Goal: Information Seeking & Learning: Learn about a topic

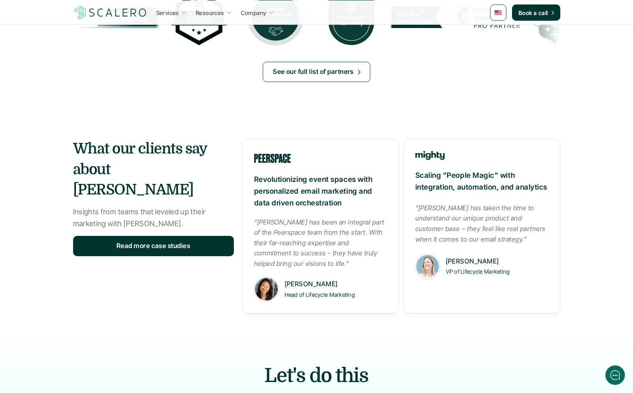
scroll to position [926, 0]
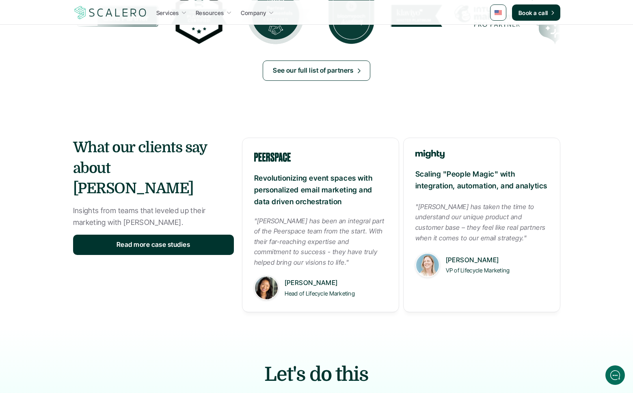
drag, startPoint x: 242, startPoint y: 138, endPoint x: 545, endPoint y: 324, distance: 354.9
click at [544, 326] on section "What our clients say about Scalero Insights from teams that leveled up their ma…" at bounding box center [316, 216] width 633 height 223
drag, startPoint x: 545, startPoint y: 317, endPoint x: 431, endPoint y: 294, distance: 116.8
click at [545, 317] on section "What our clients say about Scalero Insights from teams that leveled up their ma…" at bounding box center [316, 216] width 633 height 223
drag, startPoint x: 144, startPoint y: 144, endPoint x: 250, endPoint y: 136, distance: 106.2
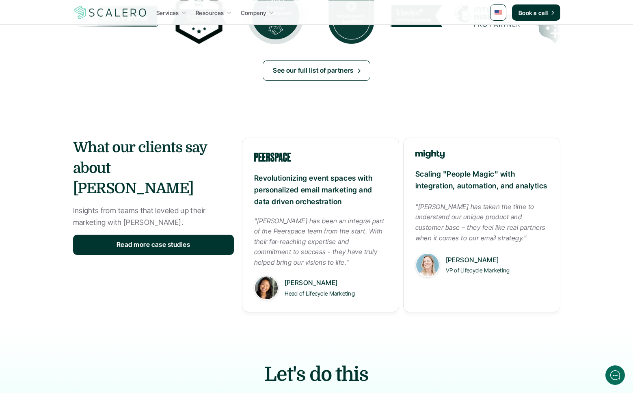
click at [251, 139] on div "What our clients say about Scalero Insights from teams that leveled up their ma…" at bounding box center [316, 225] width 487 height 175
click at [245, 130] on section "What our clients say about Scalero Insights from teams that leveled up their ma…" at bounding box center [316, 216] width 633 height 223
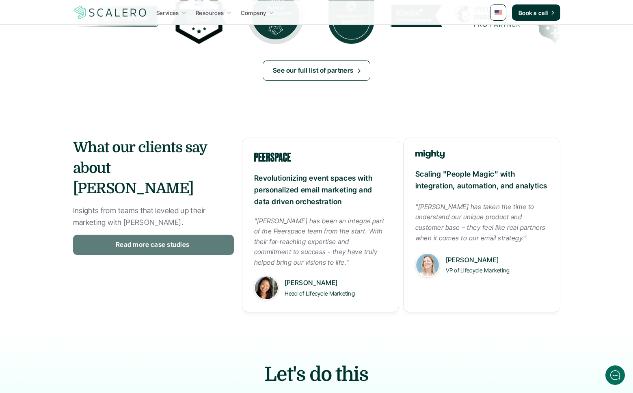
click at [199, 235] on link "Read more case studies" at bounding box center [153, 245] width 161 height 20
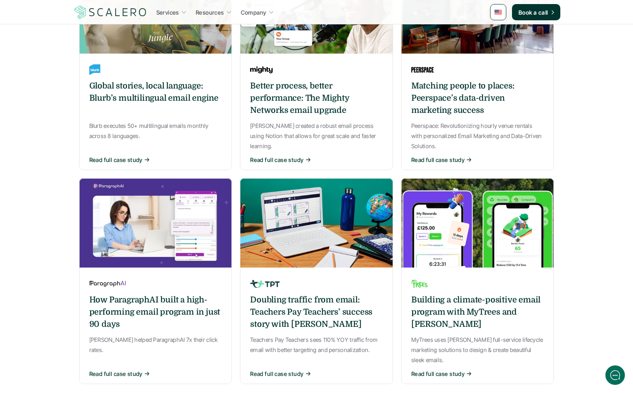
scroll to position [597, 0]
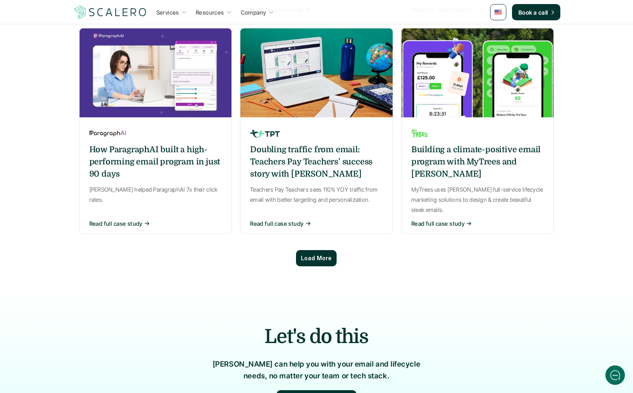
drag, startPoint x: 315, startPoint y: 229, endPoint x: 301, endPoint y: 227, distance: 14.8
click at [315, 255] on p "Load More" at bounding box center [316, 258] width 31 height 7
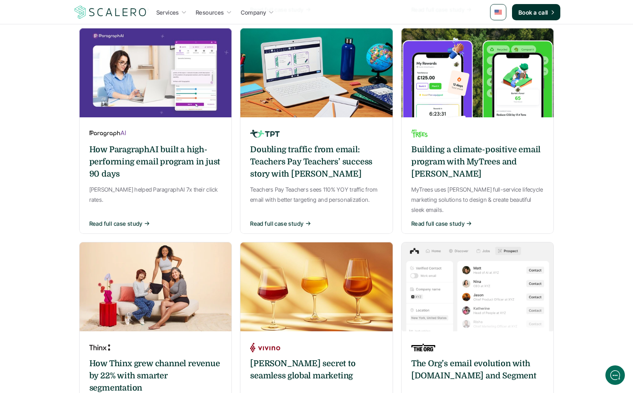
scroll to position [705, 0]
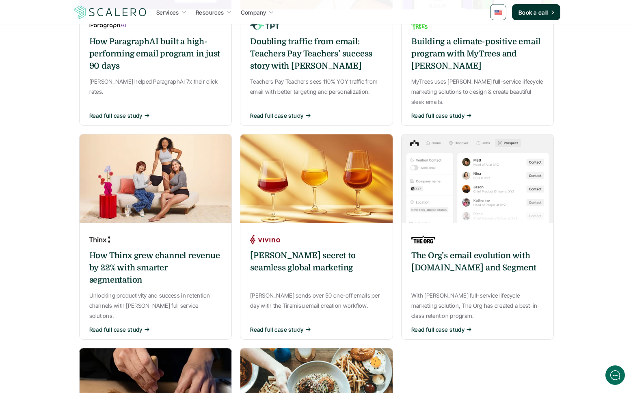
click at [235, 179] on div "Lifecycle marketing evolution: How Scalero powers Les Mills engagement Les Mill…" at bounding box center [316, 43] width 475 height 1102
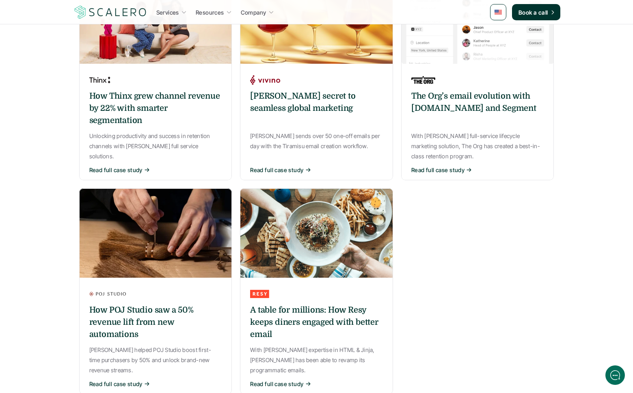
scroll to position [925, 0]
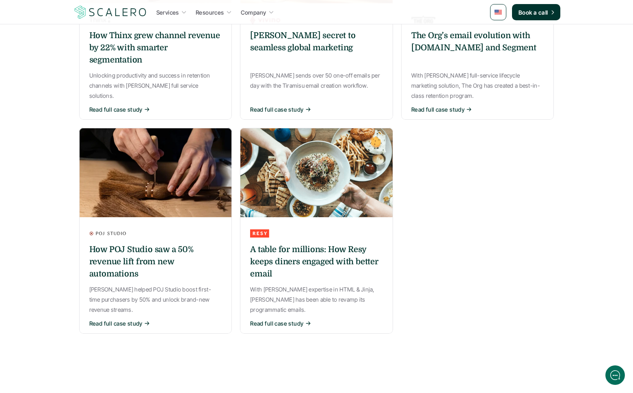
click at [310, 243] on h6 "A table for millions: How Resy keeps diners engaged with better email" at bounding box center [316, 261] width 133 height 37
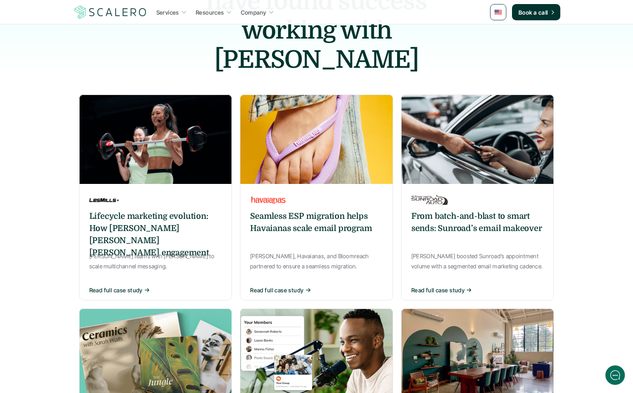
scroll to position [62, 0]
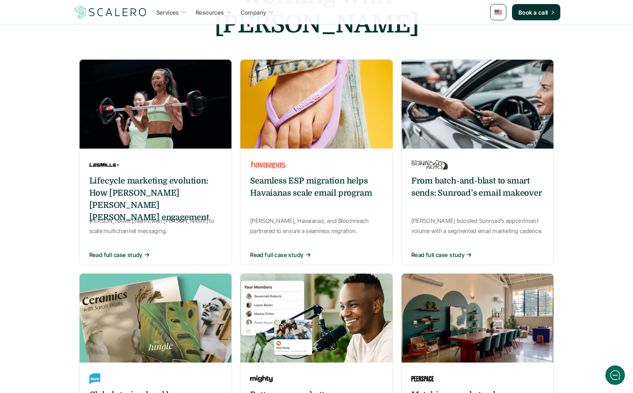
click at [341, 64] on img at bounding box center [316, 103] width 153 height 89
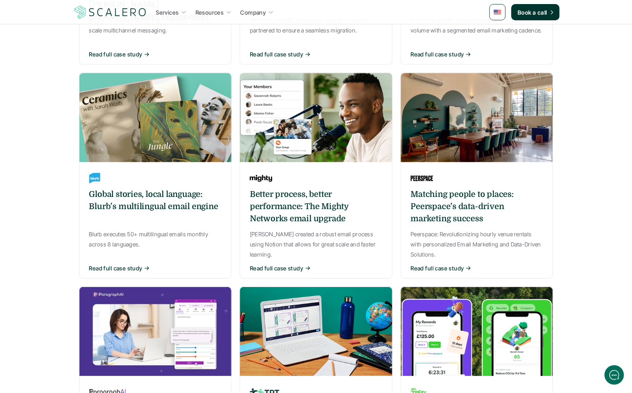
scroll to position [417, 0]
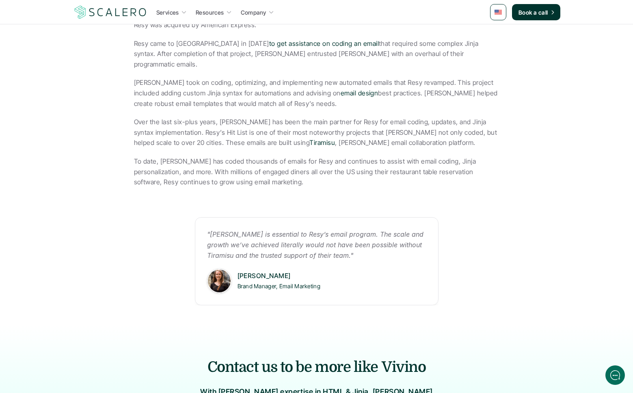
scroll to position [304, 0]
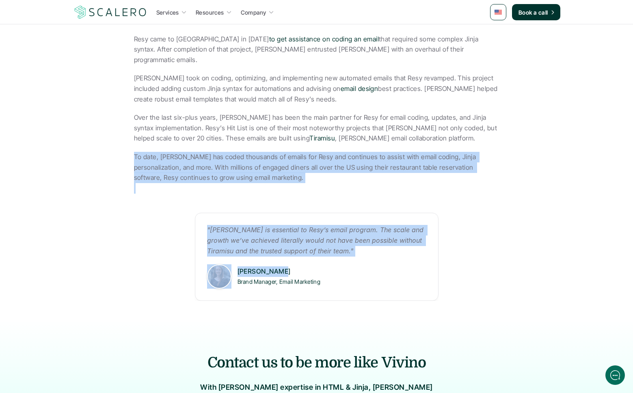
drag, startPoint x: 129, startPoint y: 144, endPoint x: 499, endPoint y: 262, distance: 388.9
click at [497, 262] on section "Resy is a restaurant management platform that uses technology to connect passio…" at bounding box center [316, 152] width 487 height 335
click at [499, 262] on section "Resy is a restaurant management platform that uses technology to connect passio…" at bounding box center [316, 152] width 487 height 335
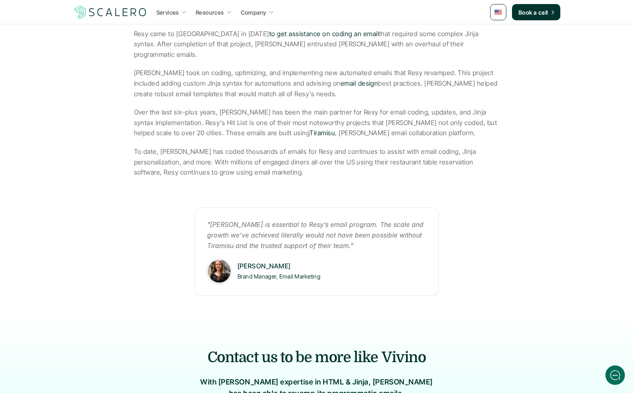
scroll to position [311, 0]
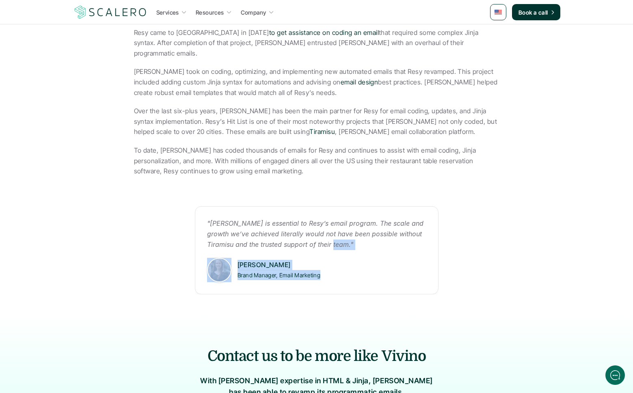
drag, startPoint x: 406, startPoint y: 245, endPoint x: 546, endPoint y: 277, distance: 144.1
click at [546, 277] on section "Resy is a restaurant management platform that uses technology to connect passio…" at bounding box center [316, 145] width 487 height 335
click at [542, 276] on section "Resy is a restaurant management platform that uses technology to connect passio…" at bounding box center [316, 145] width 487 height 335
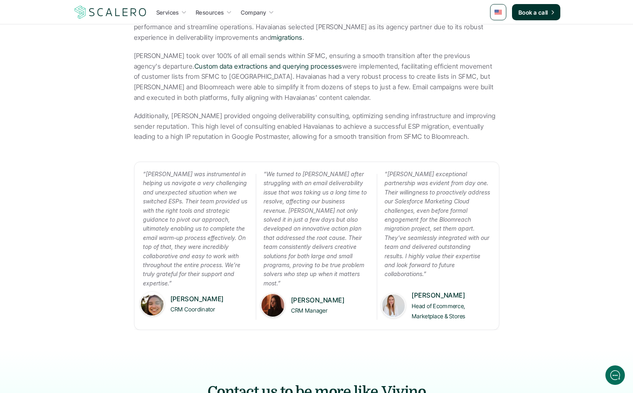
scroll to position [329, 0]
click at [347, 222] on p "“We turned to Scalero after struggling with an email deliverability issue that …" at bounding box center [316, 228] width 106 height 118
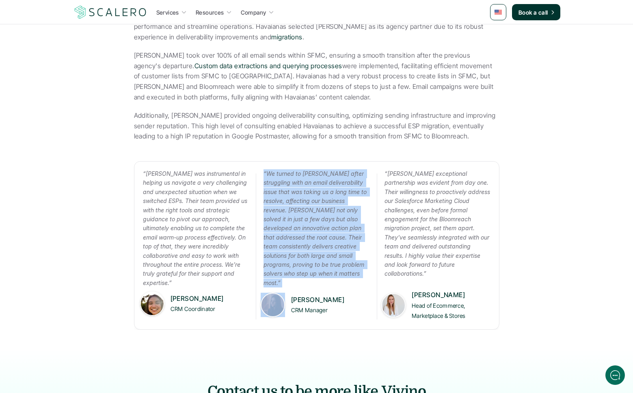
click at [347, 222] on p "“We turned to Scalero after struggling with an email deliverability issue that …" at bounding box center [316, 228] width 106 height 118
click at [350, 170] on em "“We turned to Scalero after struggling with an email deliverability issue that …" at bounding box center [315, 228] width 105 height 116
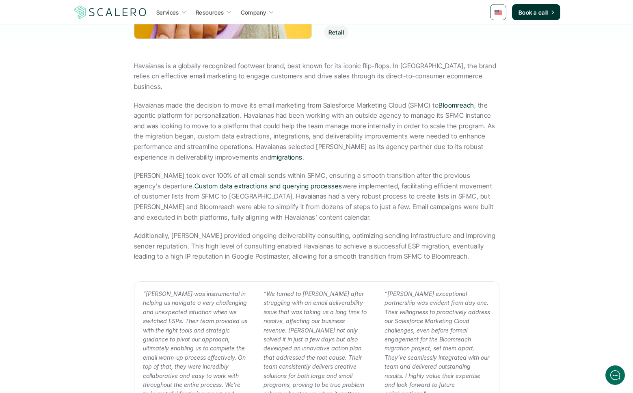
scroll to position [0, 0]
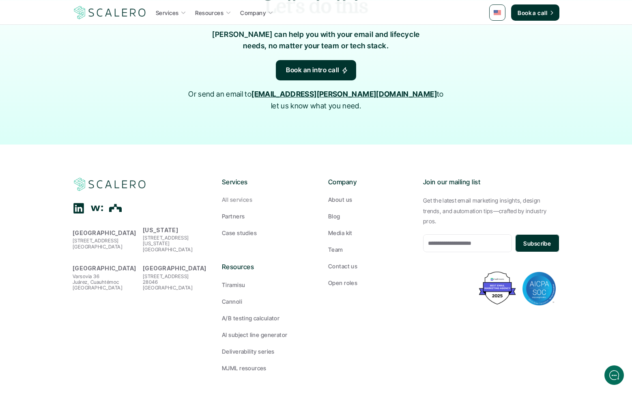
click at [335, 195] on p "About us" at bounding box center [340, 199] width 24 height 9
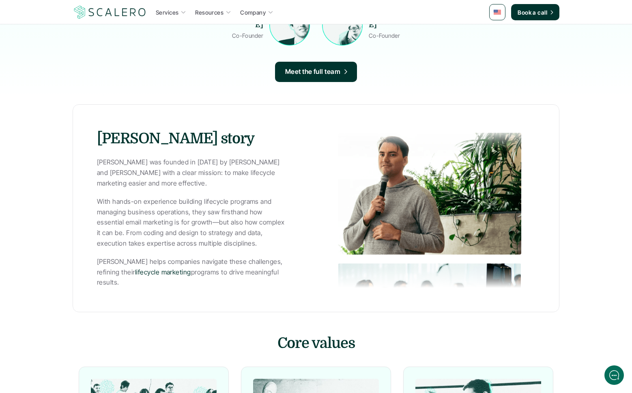
scroll to position [899, 0]
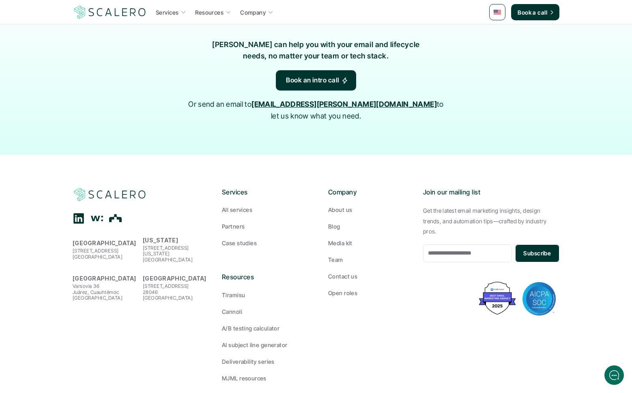
click at [120, 155] on footer "[GEOGRAPHIC_DATA][STREET_ADDRESS] [US_STATE] [STREET_ADDRESS][US_STATE] [GEOGRA…" at bounding box center [316, 285] width 632 height 260
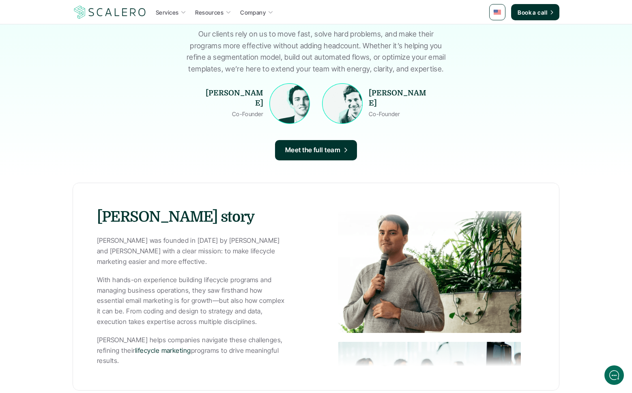
scroll to position [0, 0]
